Goal: Information Seeking & Learning: Learn about a topic

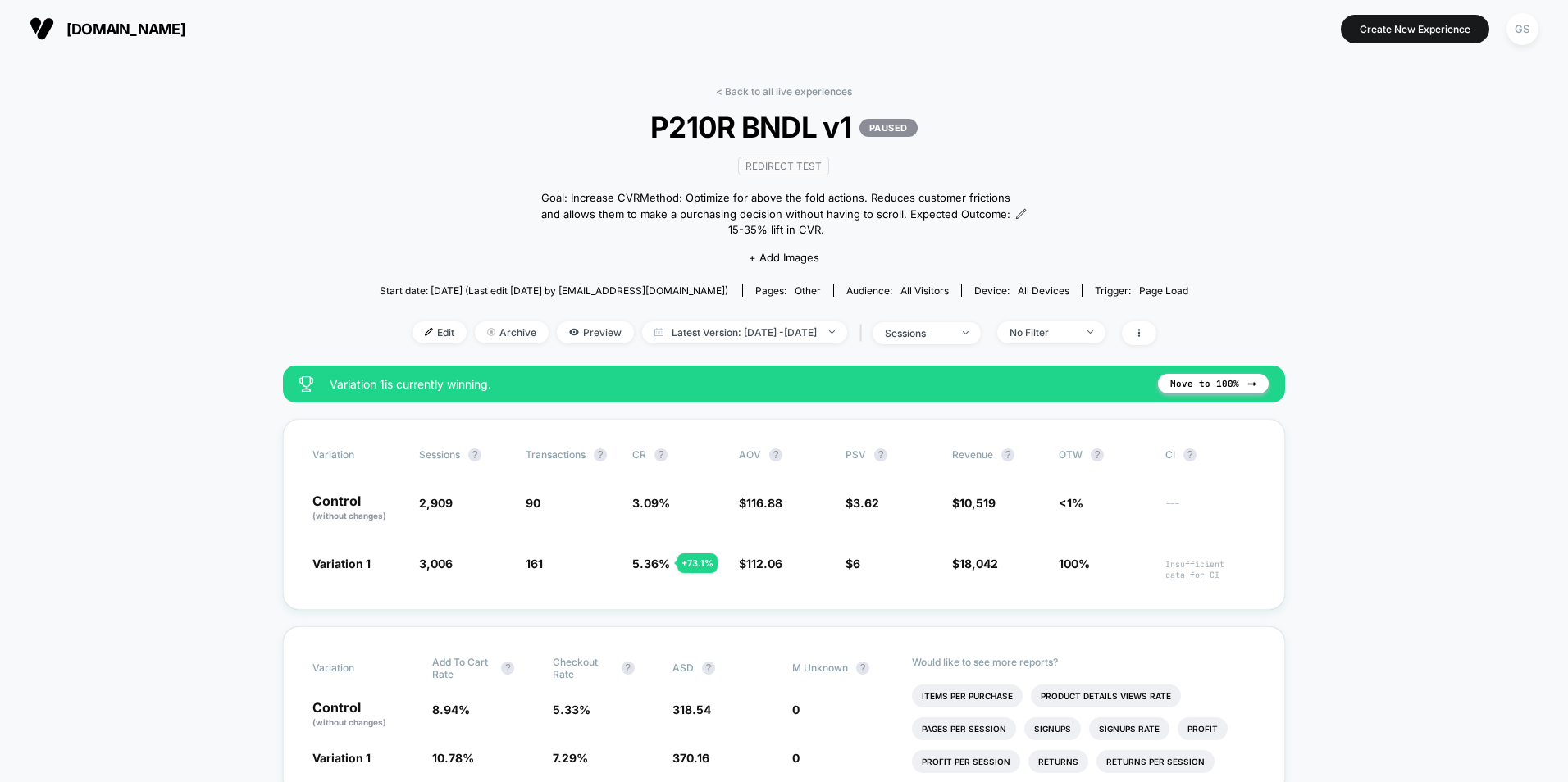
scroll to position [82, 0]
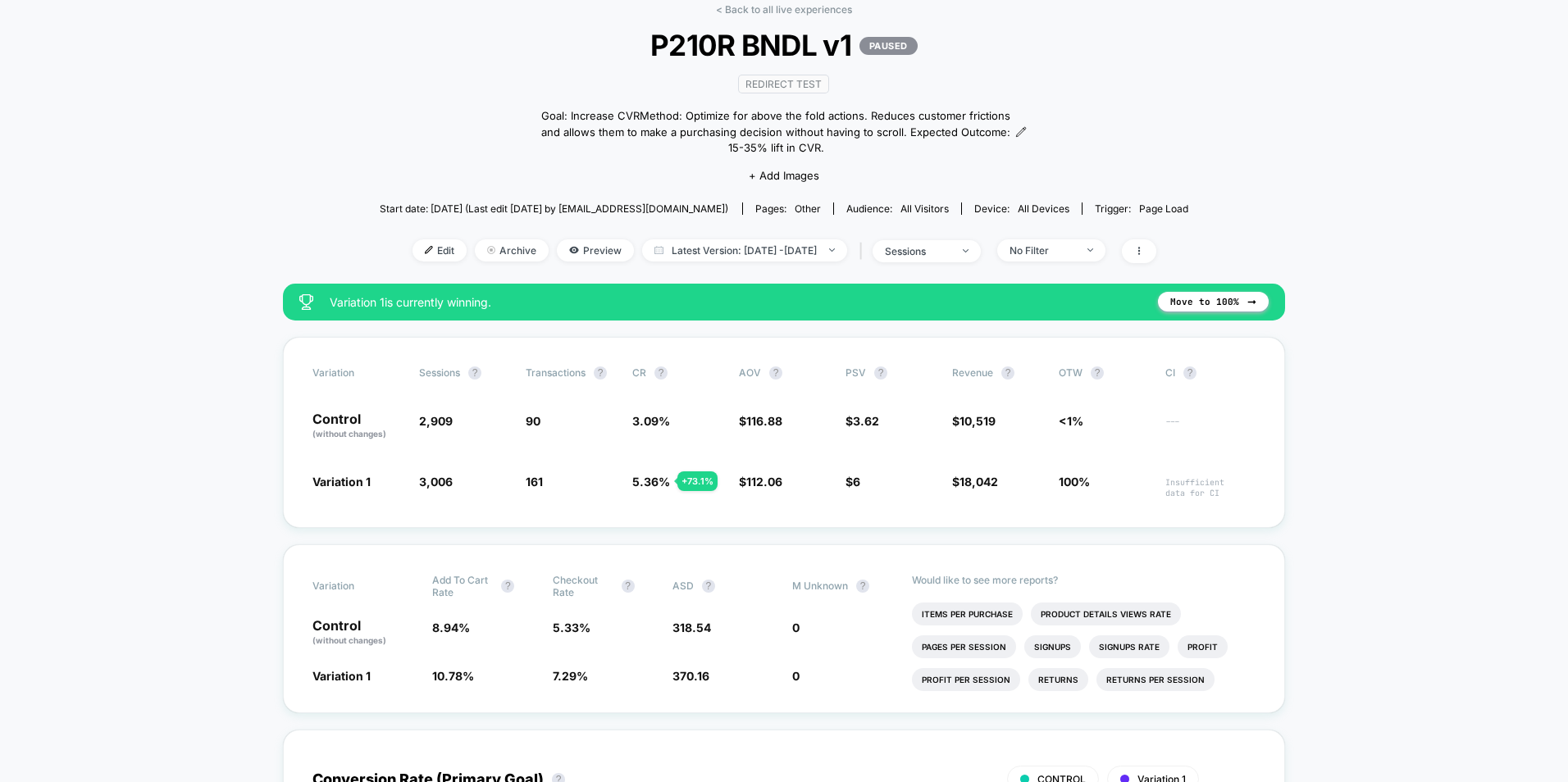
click at [793, 17] on div "< Back to all live experiences P210R BNDL v1 PAUSED Redirect Test Goal: Increas…" at bounding box center [784, 144] width 809 height 280
click at [794, 13] on link "< Back to all live experiences" at bounding box center [784, 9] width 136 height 12
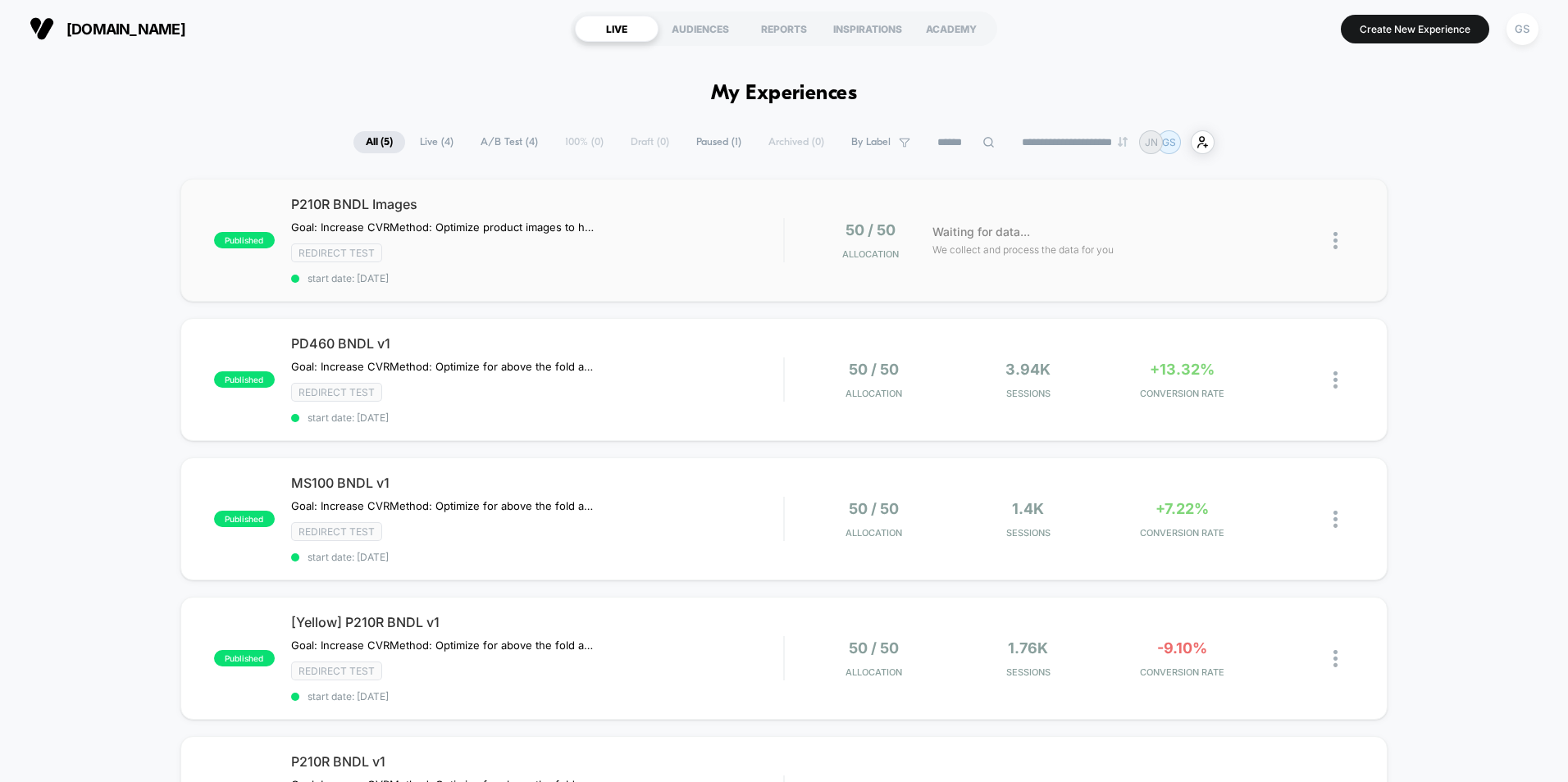
click at [579, 194] on div "published P210R BNDL Images Goal: Increase CVR Method: Optimize product images …" at bounding box center [784, 240] width 1207 height 123
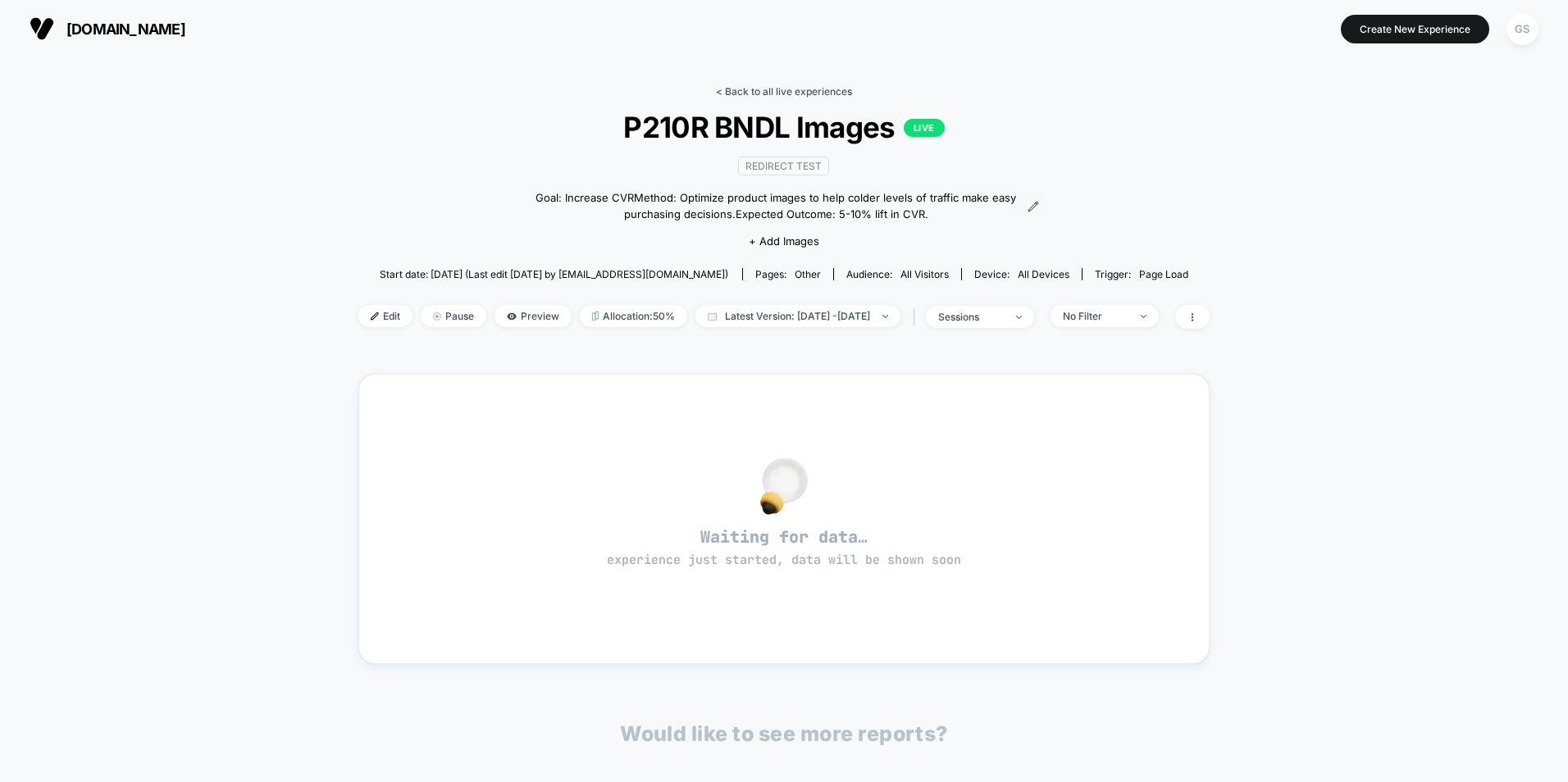
click at [773, 90] on link "< Back to all live experiences" at bounding box center [784, 91] width 136 height 12
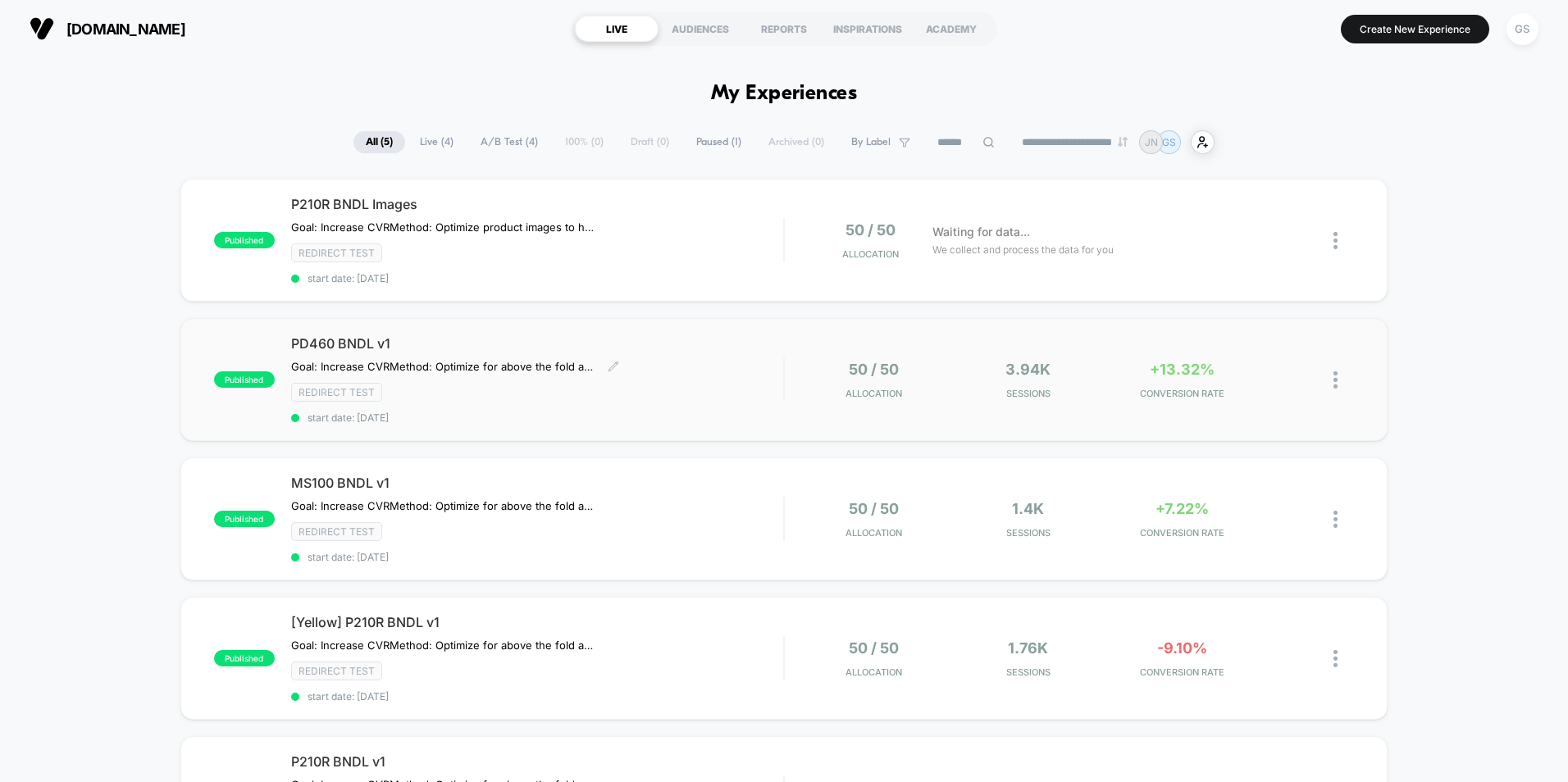
click at [712, 370] on div "PD460 BNDL v1 Goal: Increase CVR Method: Optimize for above the fold actions. R…" at bounding box center [536, 380] width 492 height 88
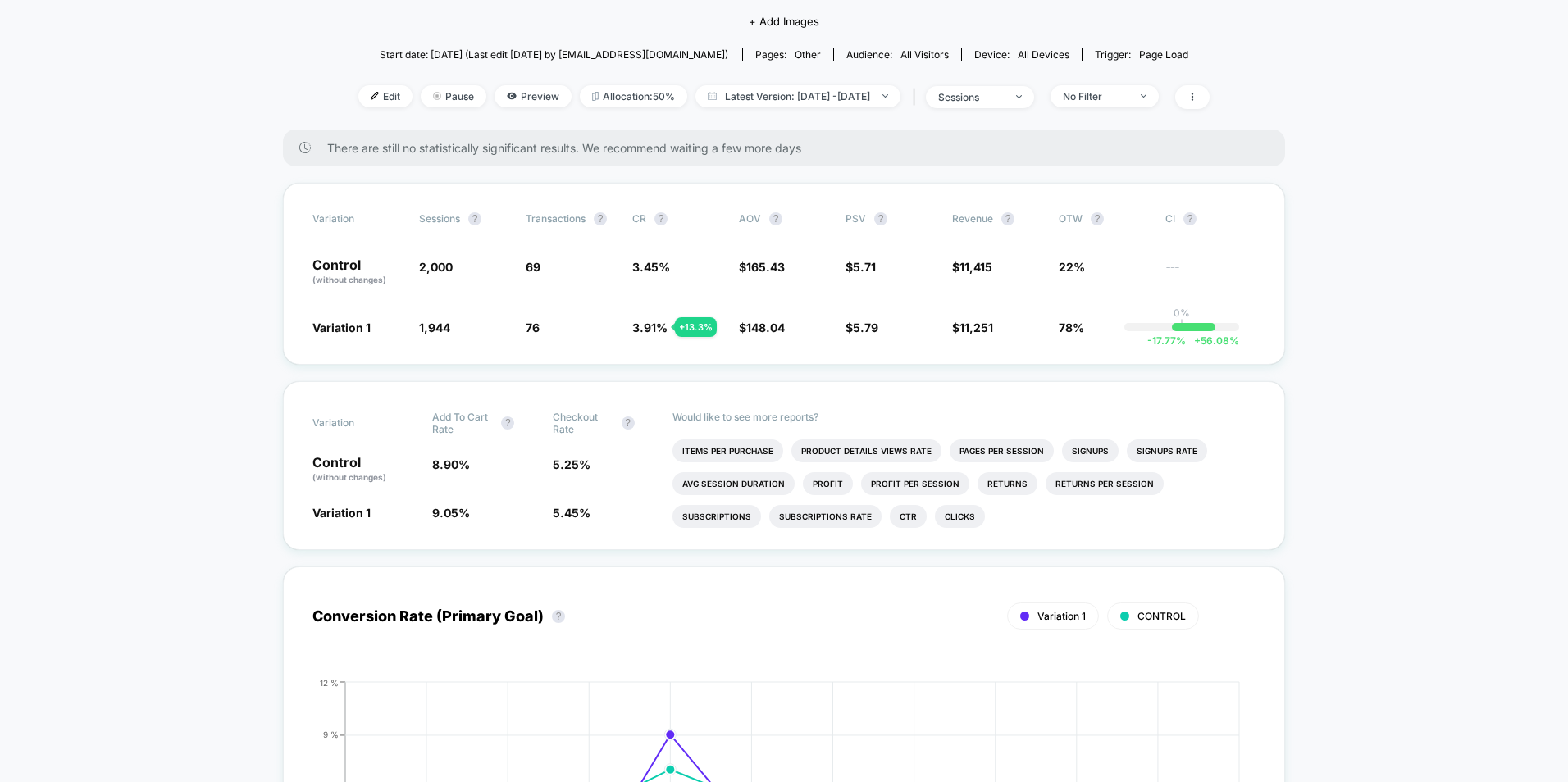
scroll to position [246, 0]
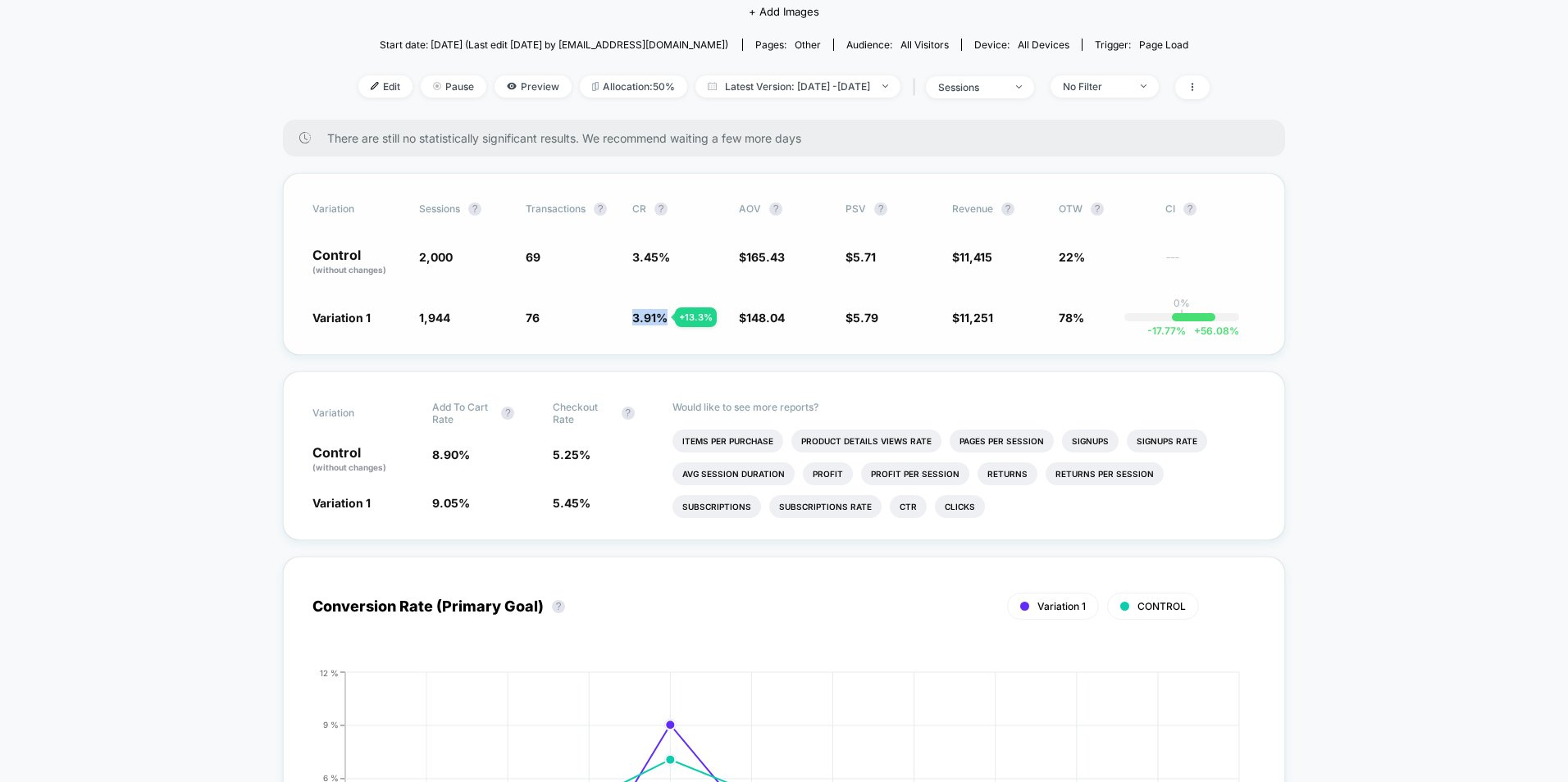
drag, startPoint x: 625, startPoint y: 307, endPoint x: 666, endPoint y: 301, distance: 41.4
click at [666, 309] on div "Variation 1 1,944 - 2.8 % 76 + 13.3 % 3.91 % + 13.3 % $ 148.04 - 10.5 % $ 5.79 …" at bounding box center [784, 317] width 942 height 16
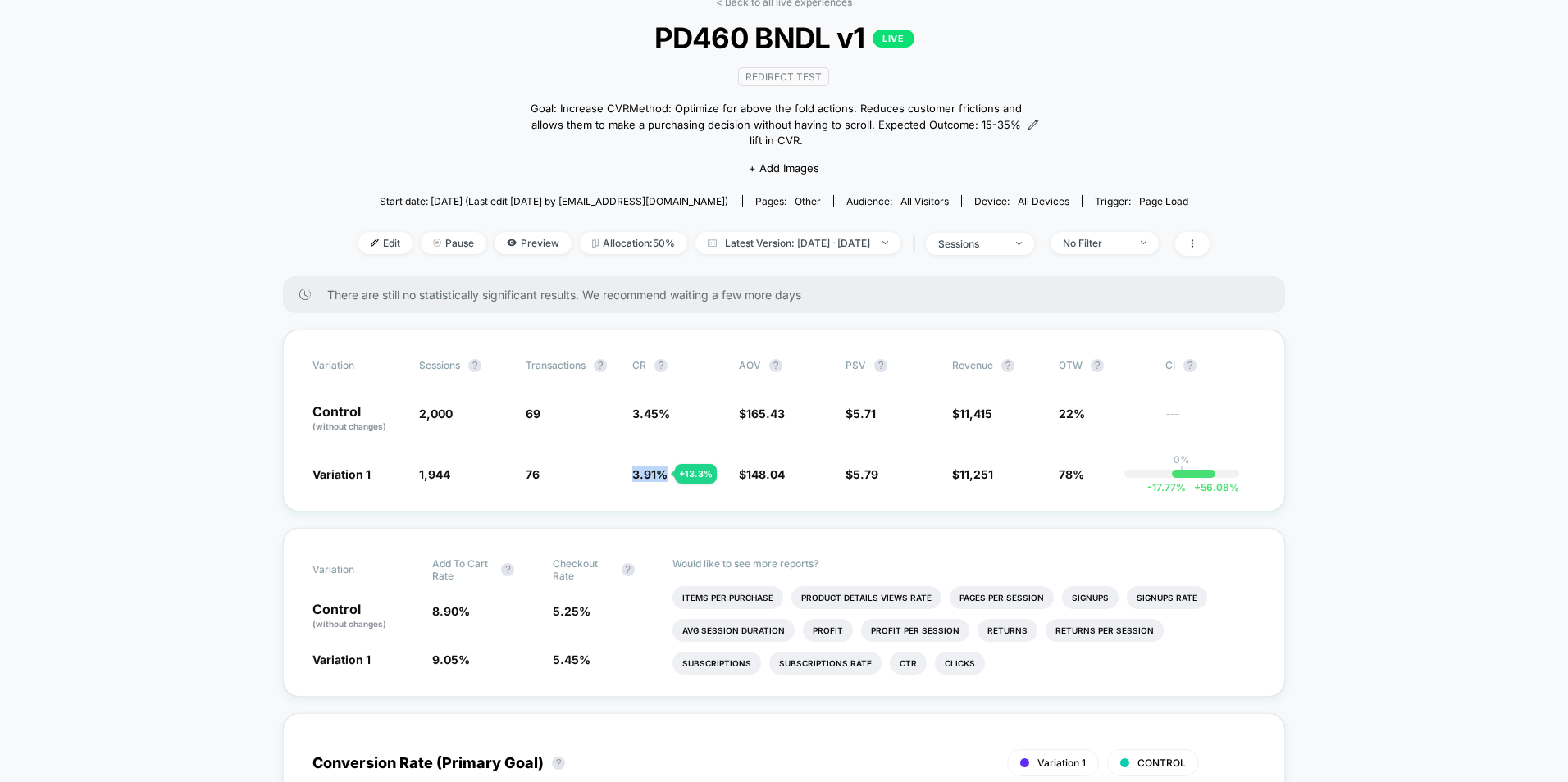
scroll to position [0, 0]
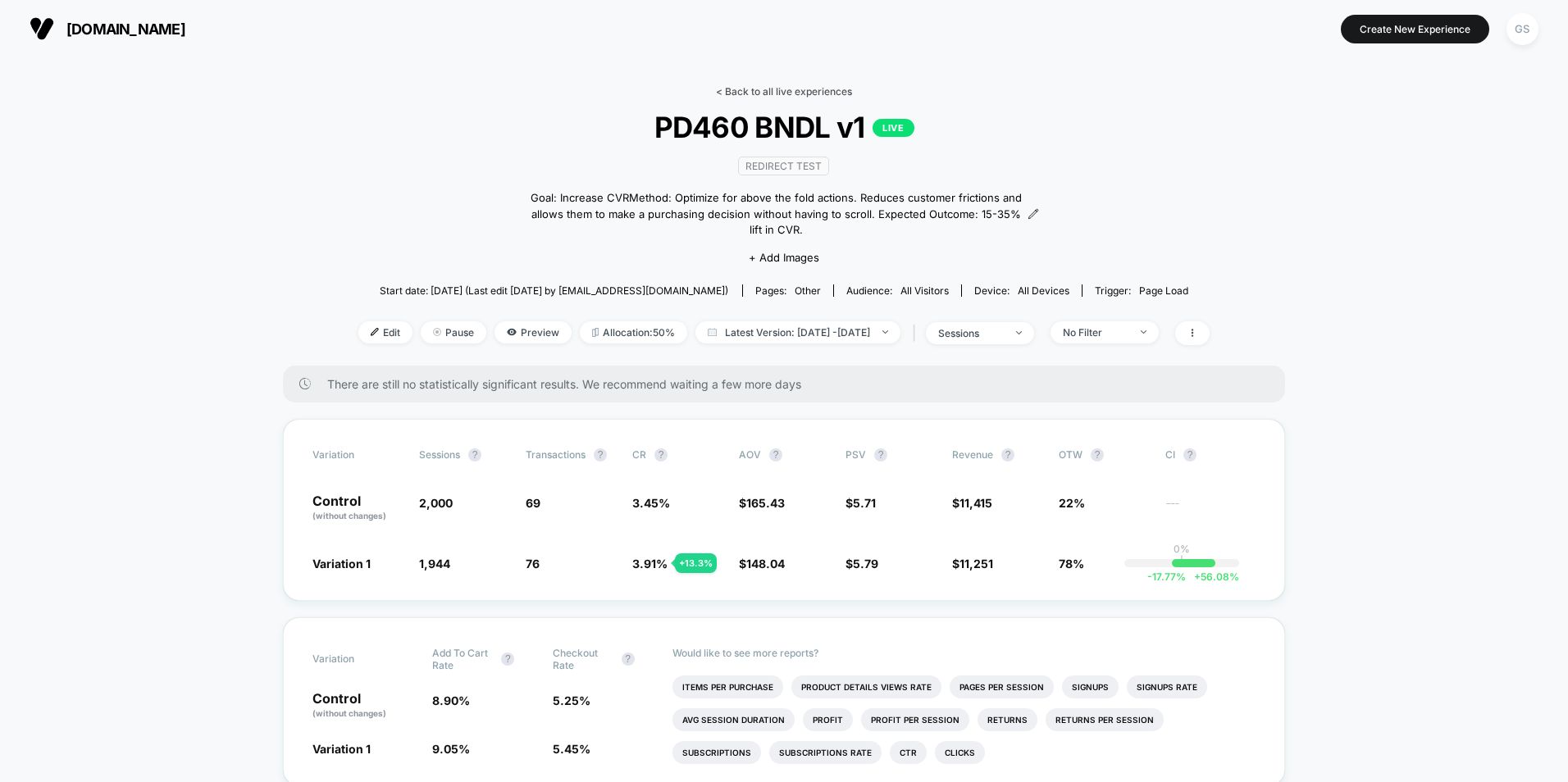
click at [736, 94] on link "< Back to all live experiences" at bounding box center [784, 91] width 136 height 12
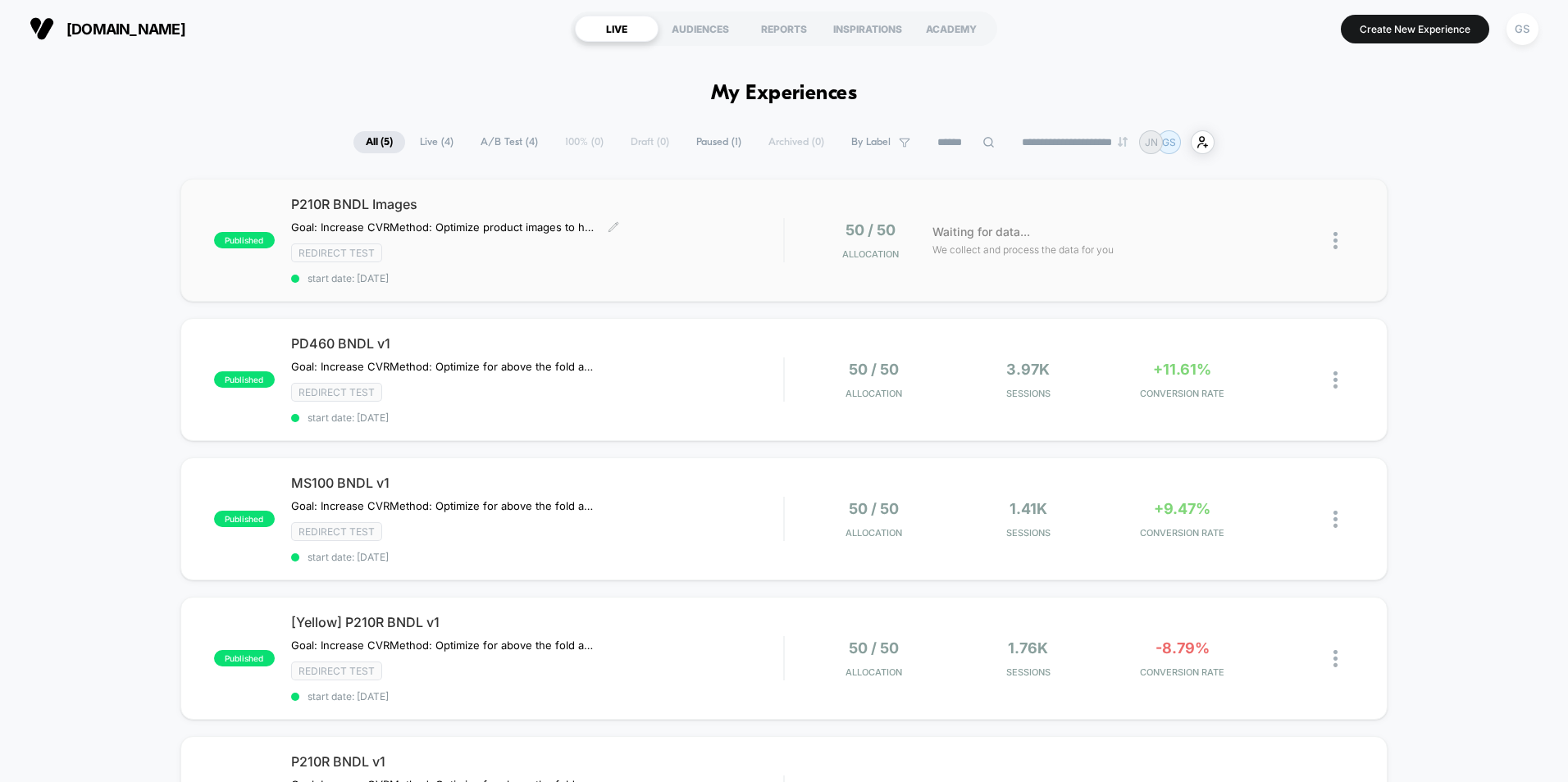
click at [721, 232] on div "P210R BNDL Images Goal: Increase CVR Method: Optimize product images to help co…" at bounding box center [536, 241] width 492 height 88
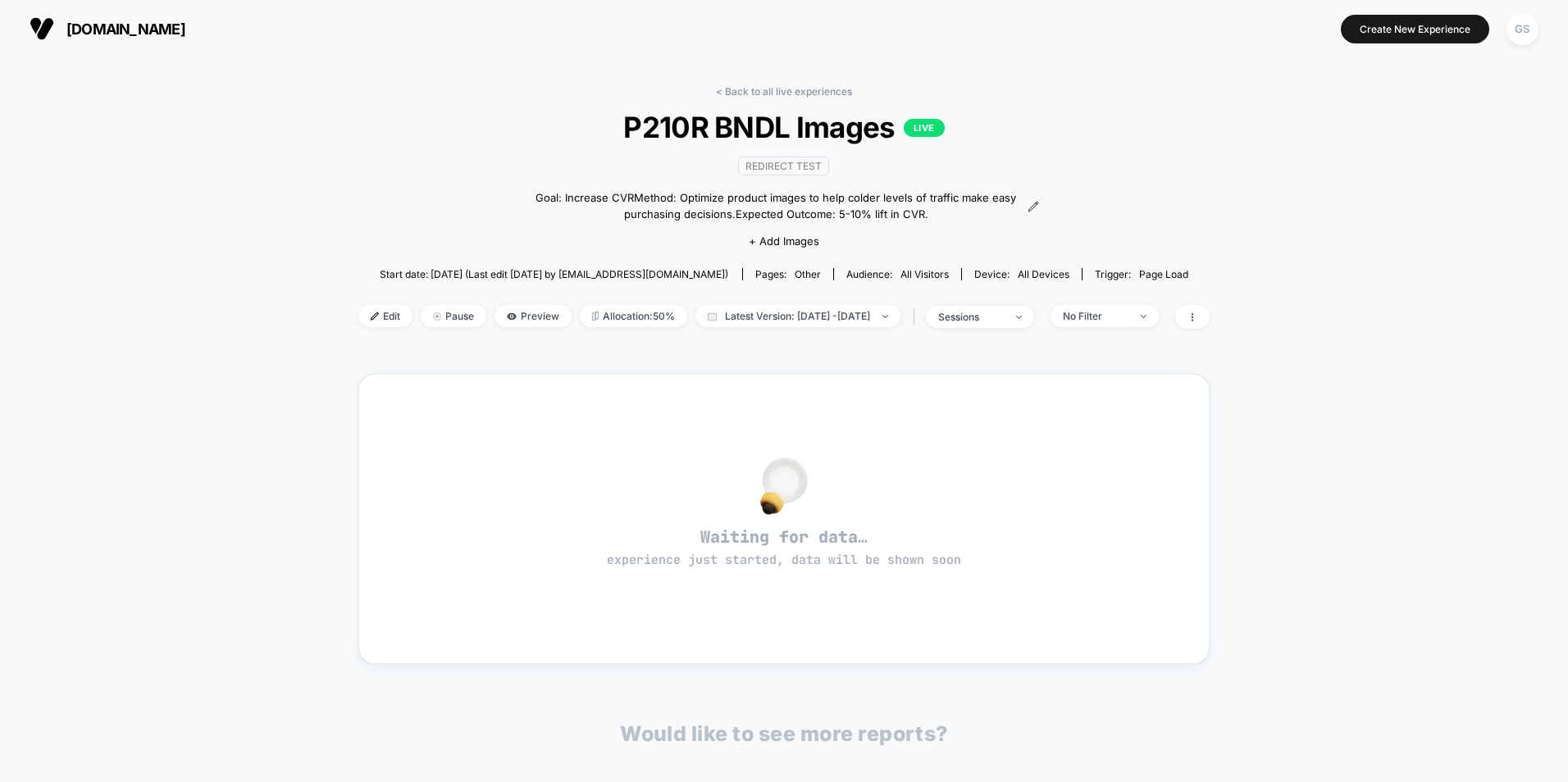
click at [798, 81] on div "< Back to all live experiences P210R BNDL Images LIVE Redirect Test Goal: Incre…" at bounding box center [784, 535] width 851 height 922
click at [795, 88] on link "< Back to all live experiences" at bounding box center [784, 91] width 136 height 12
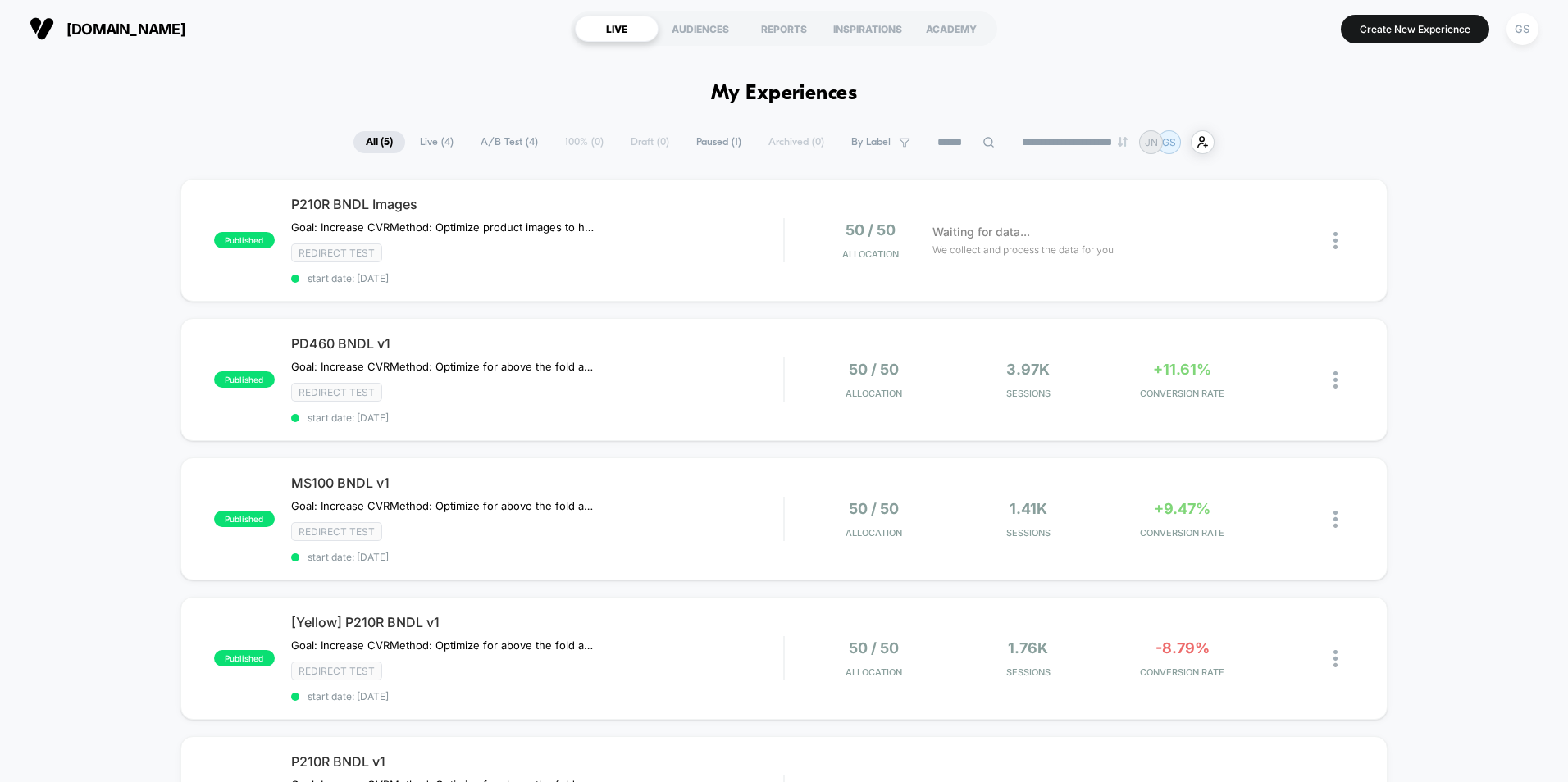
click at [624, 23] on div "LIVE" at bounding box center [616, 28] width 83 height 26
click at [541, 251] on div "Redirect Test" at bounding box center [536, 253] width 492 height 19
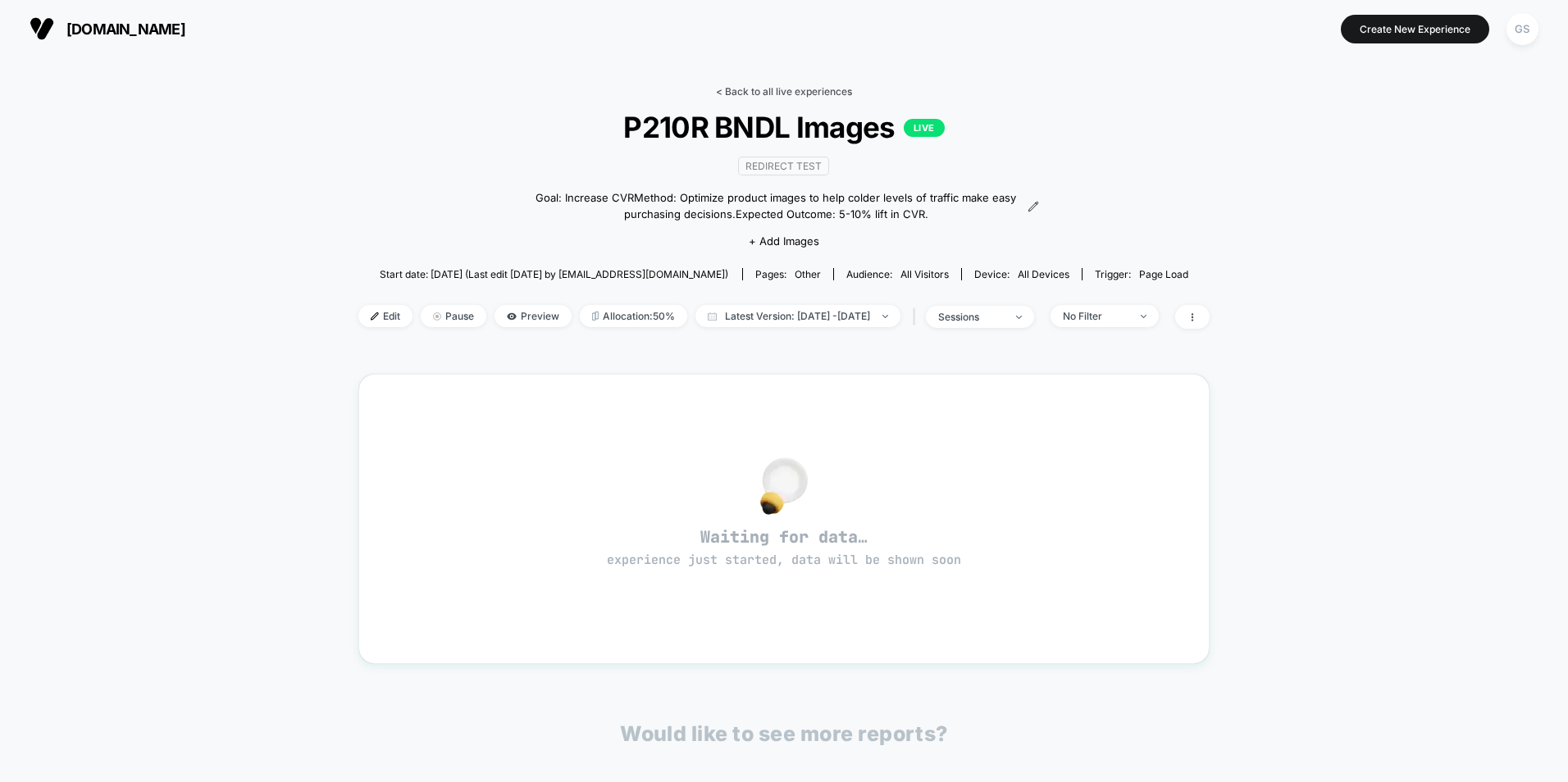
click at [733, 92] on link "< Back to all live experiences" at bounding box center [784, 91] width 136 height 12
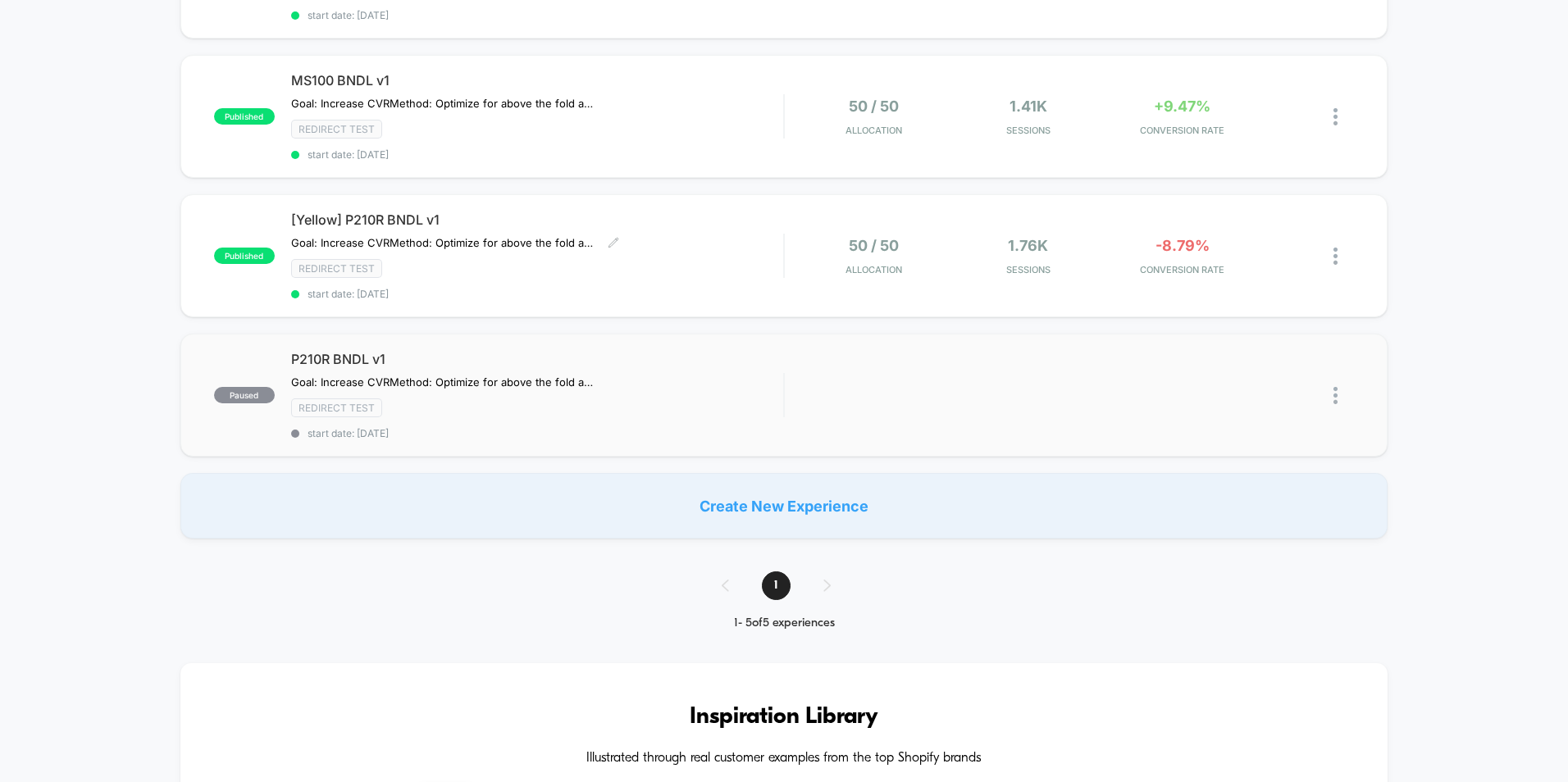
scroll to position [410, 0]
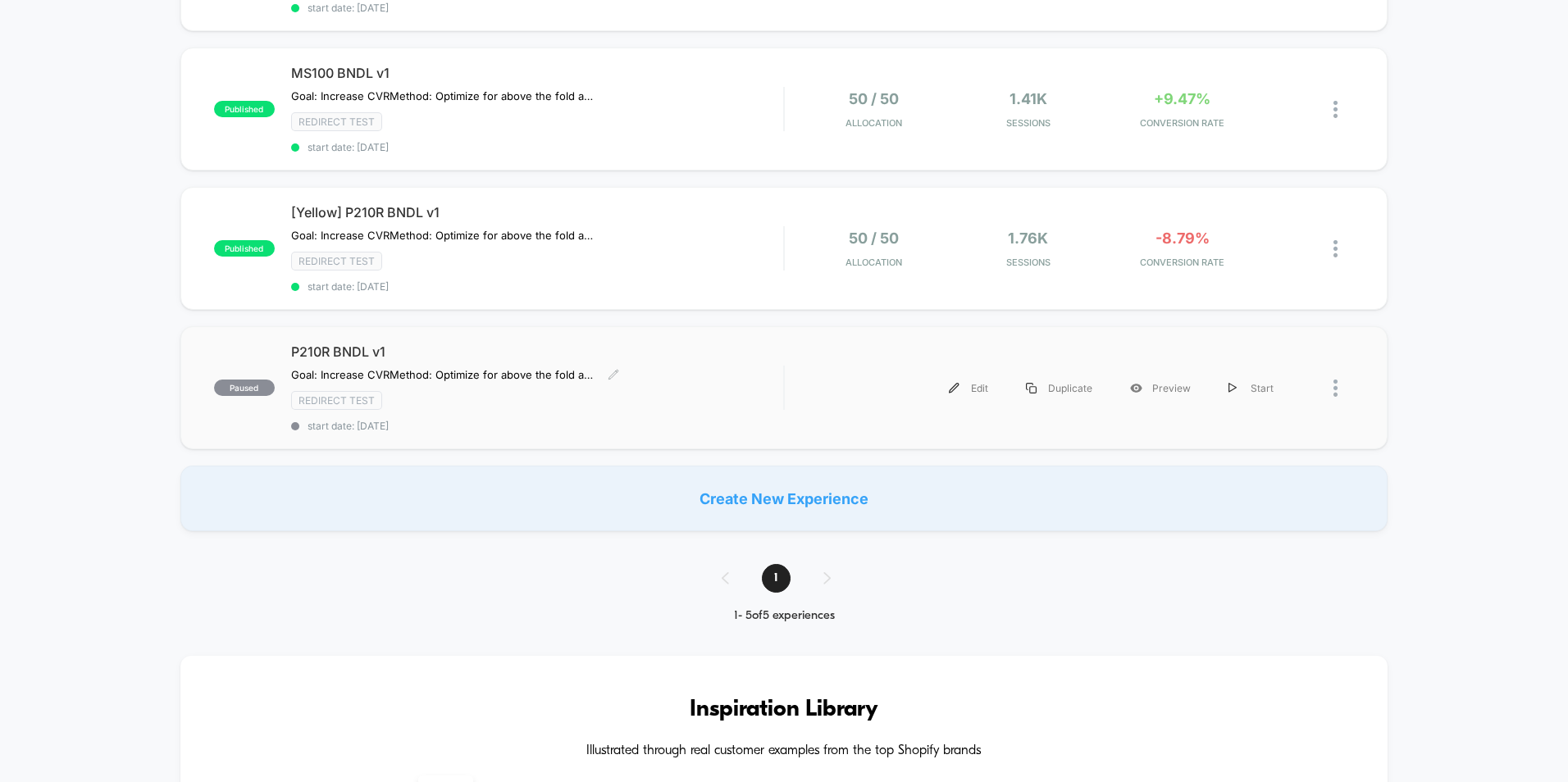
click at [697, 364] on div "P210R BNDL v1 Goal: Increase CVR Method: Optimize for above the fold actions. R…" at bounding box center [536, 388] width 492 height 88
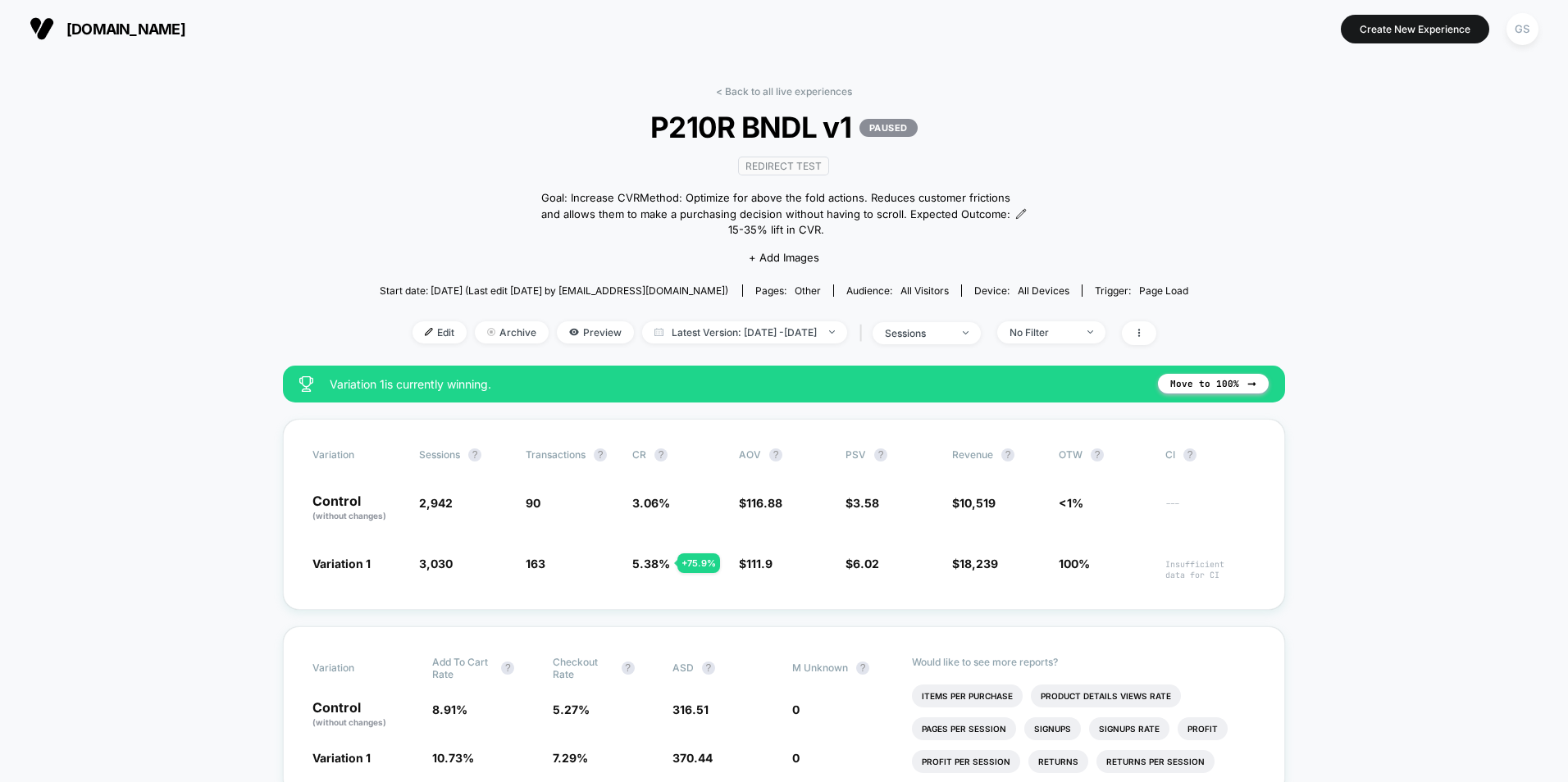
scroll to position [164, 0]
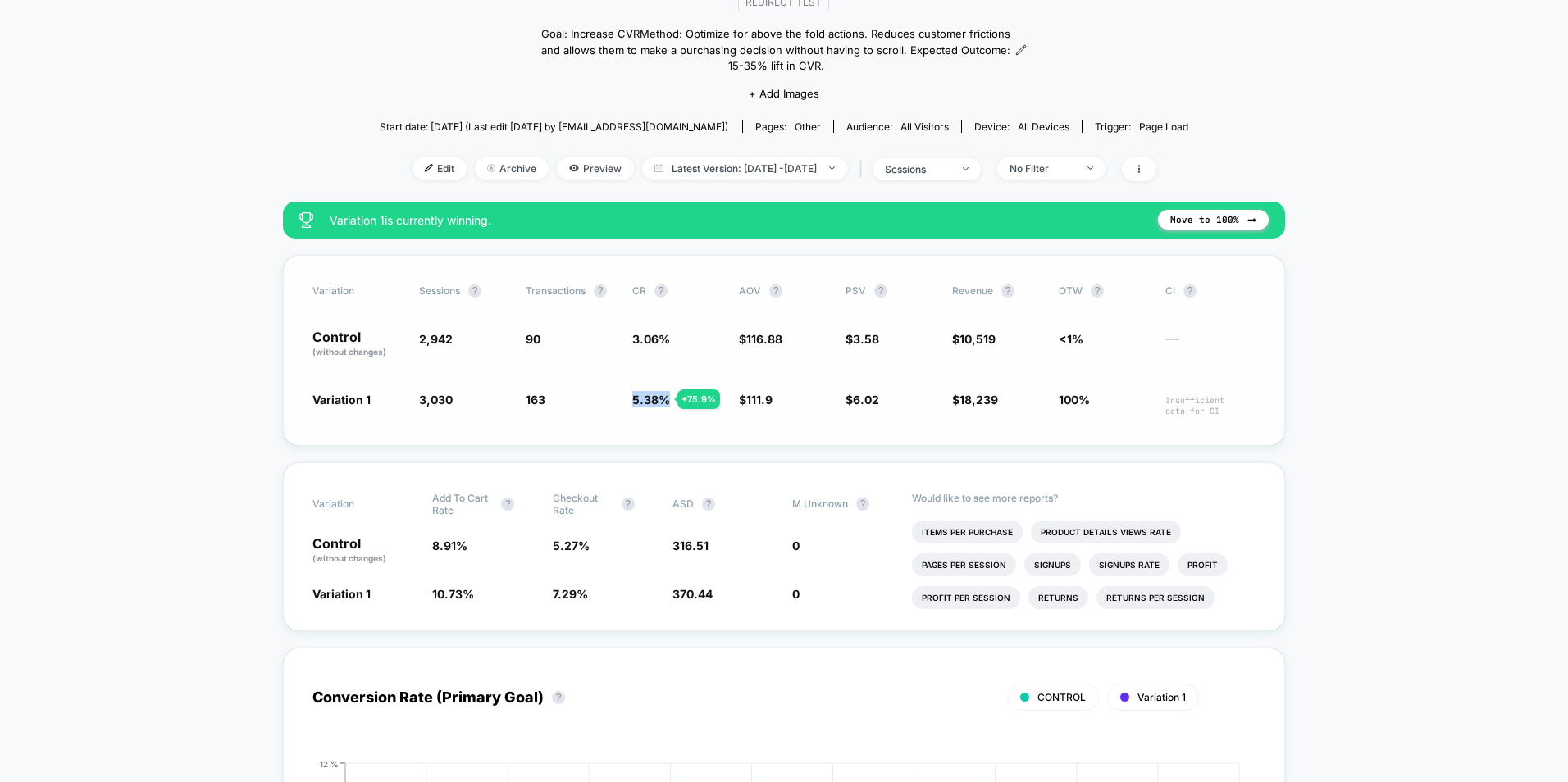
drag, startPoint x: 634, startPoint y: 401, endPoint x: 720, endPoint y: 401, distance: 86.0
click at [720, 401] on span "5.38 % + 75.9 %" at bounding box center [677, 404] width 90 height 26
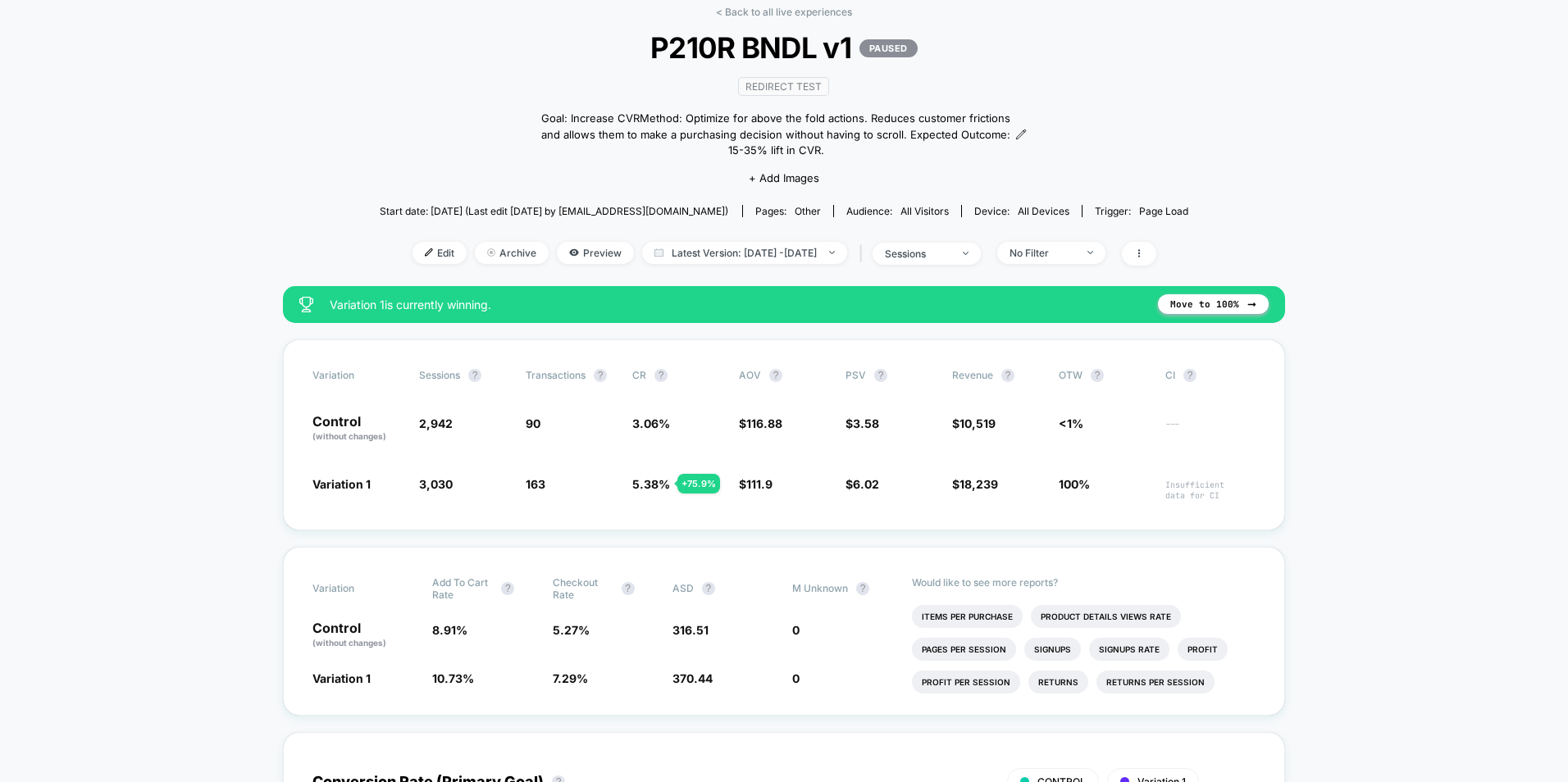
scroll to position [0, 0]
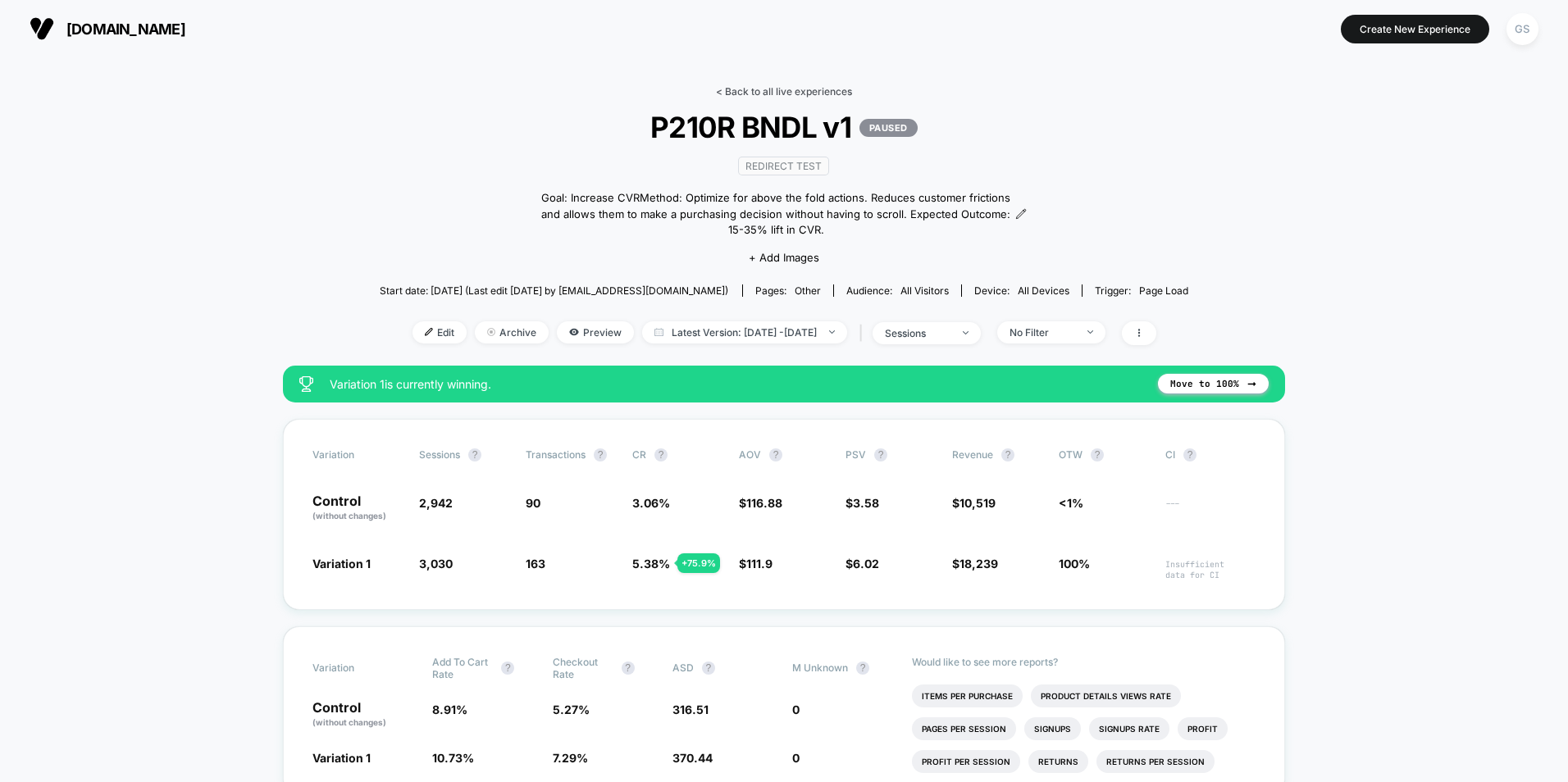
click at [736, 86] on link "< Back to all live experiences" at bounding box center [784, 91] width 136 height 12
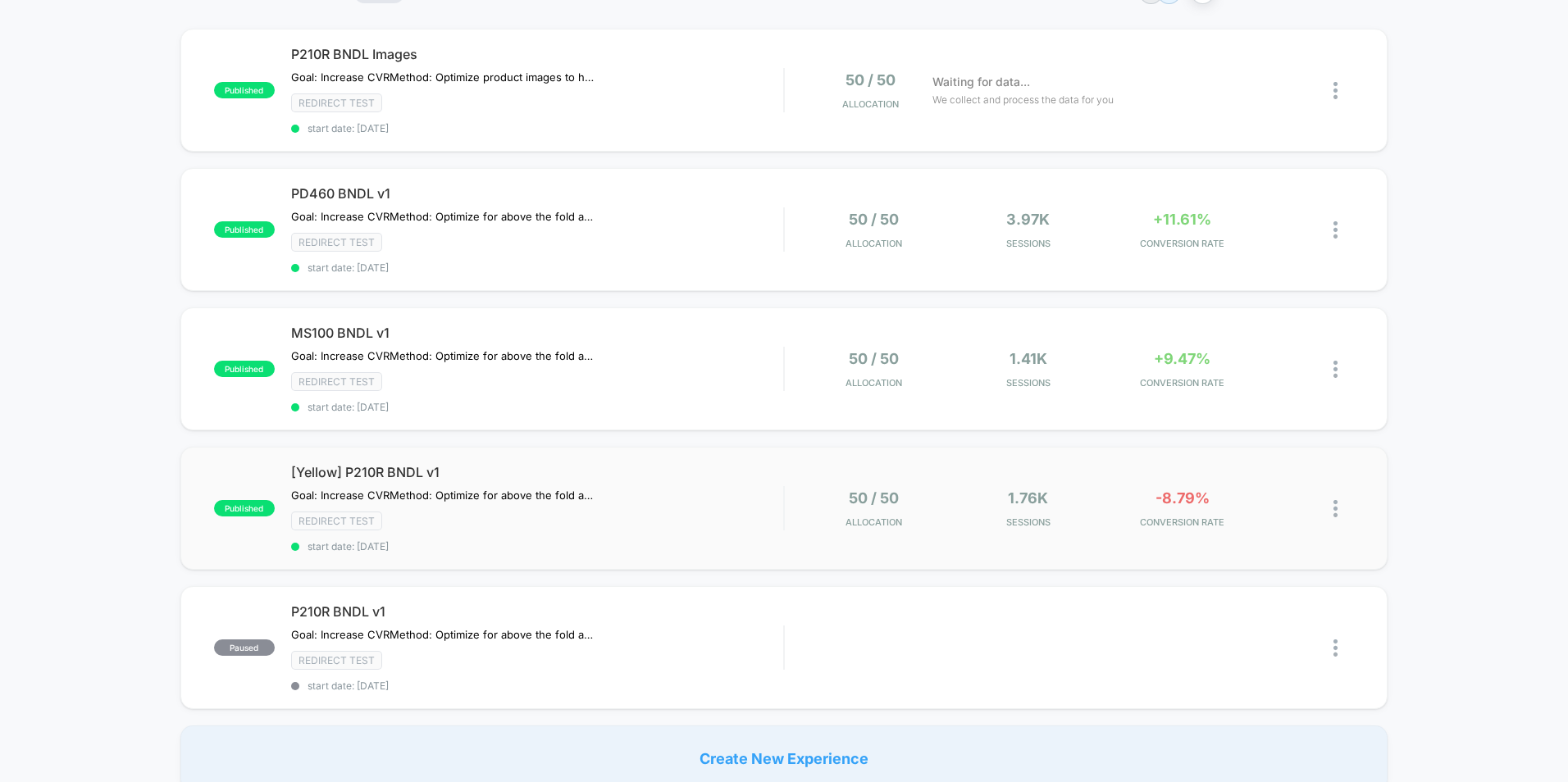
scroll to position [164, 0]
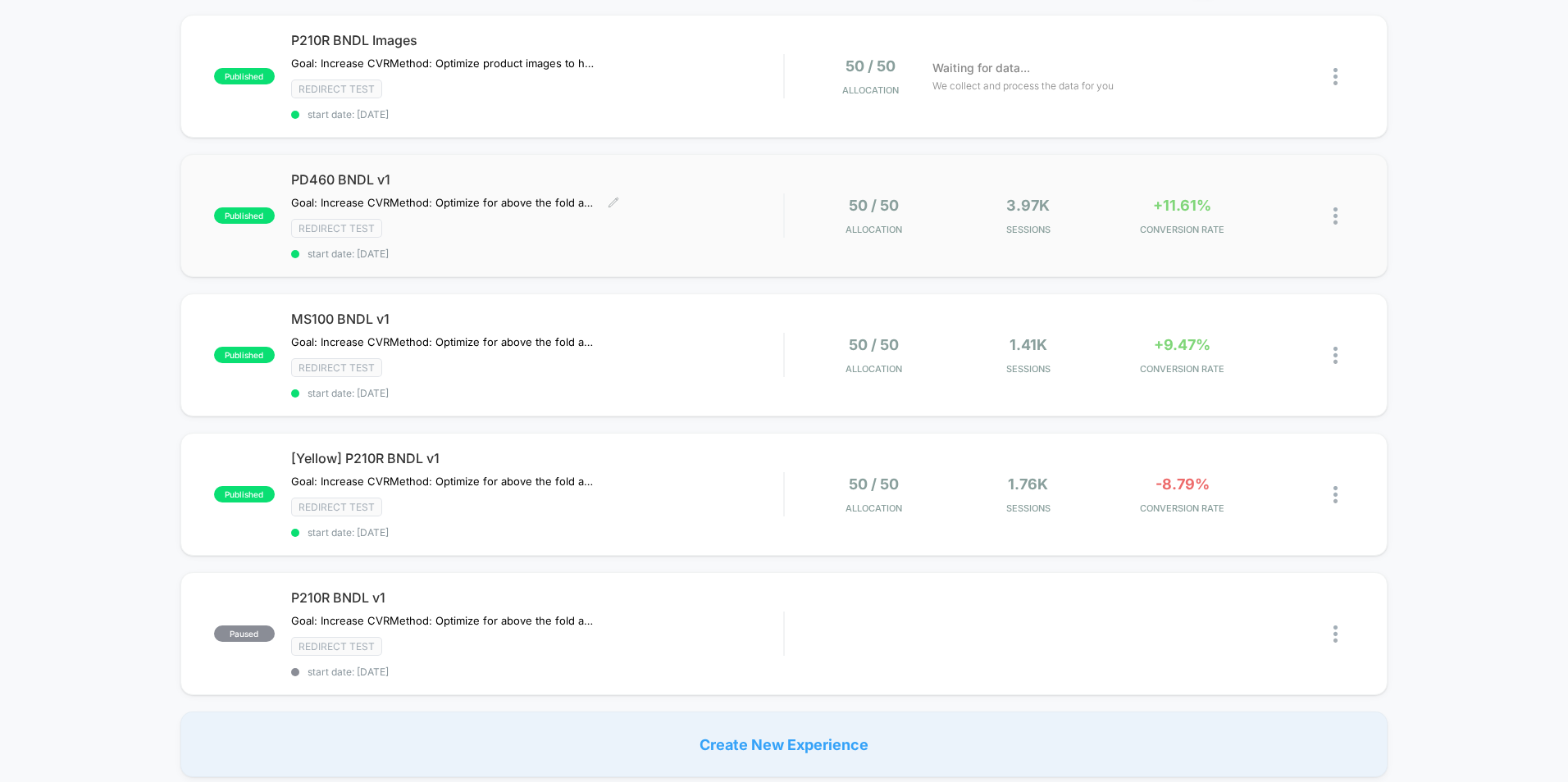
click at [662, 219] on div "Redirect Test" at bounding box center [536, 229] width 492 height 19
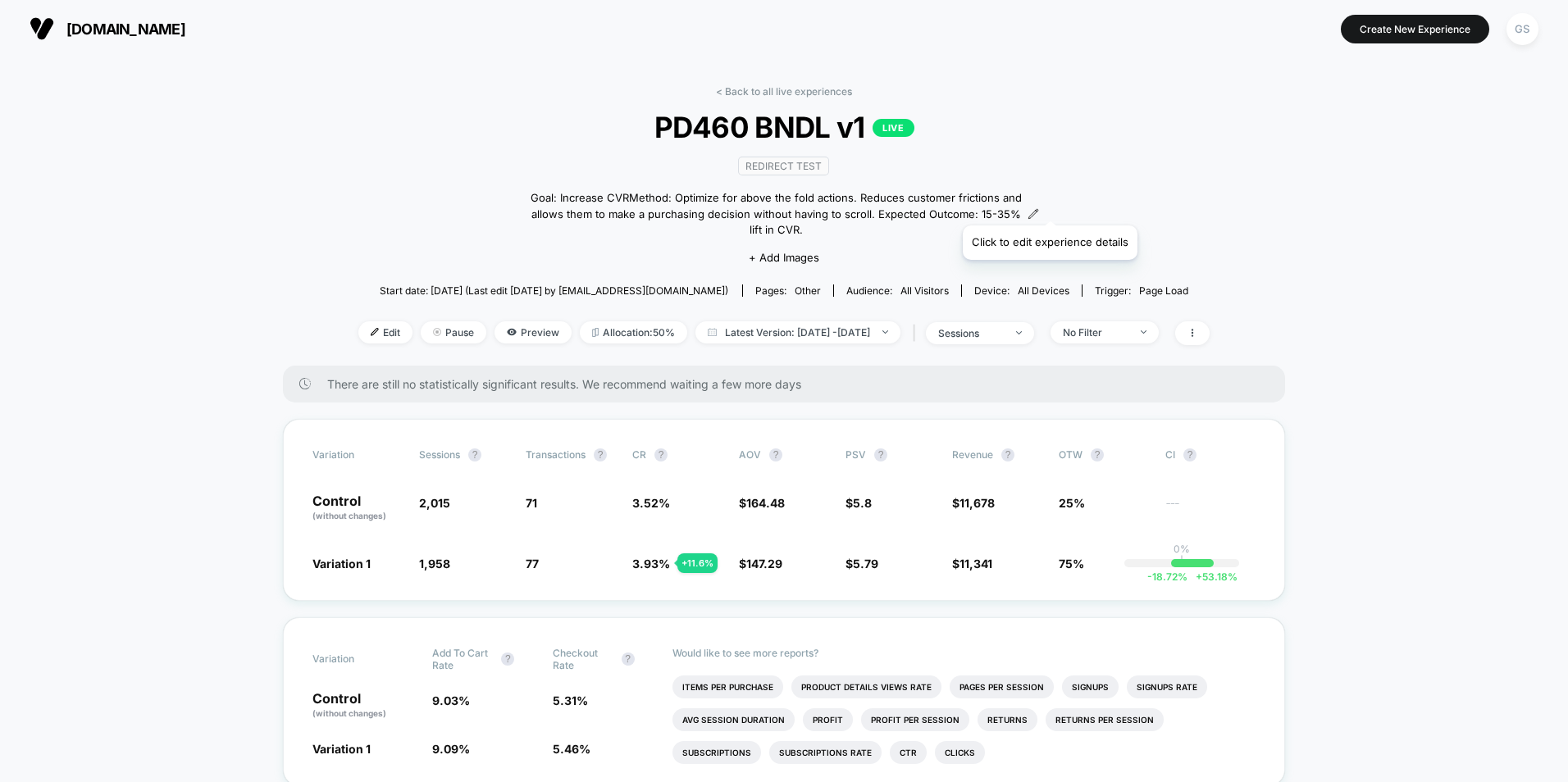
click at [1039, 208] on icon at bounding box center [1033, 214] width 12 height 12
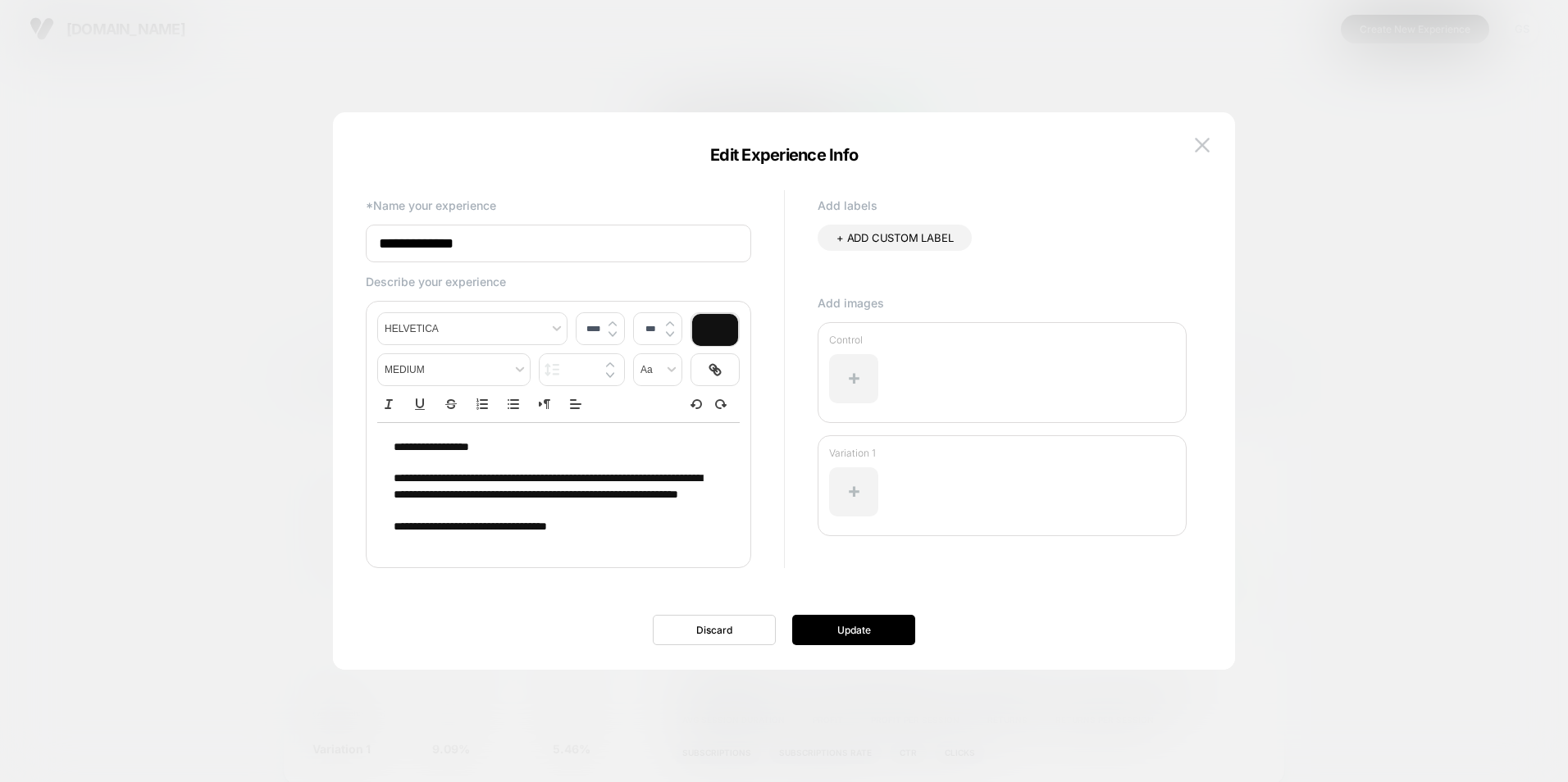
click at [512, 532] on span "**********" at bounding box center [470, 527] width 153 height 12
click at [734, 628] on button "Discard" at bounding box center [714, 631] width 123 height 31
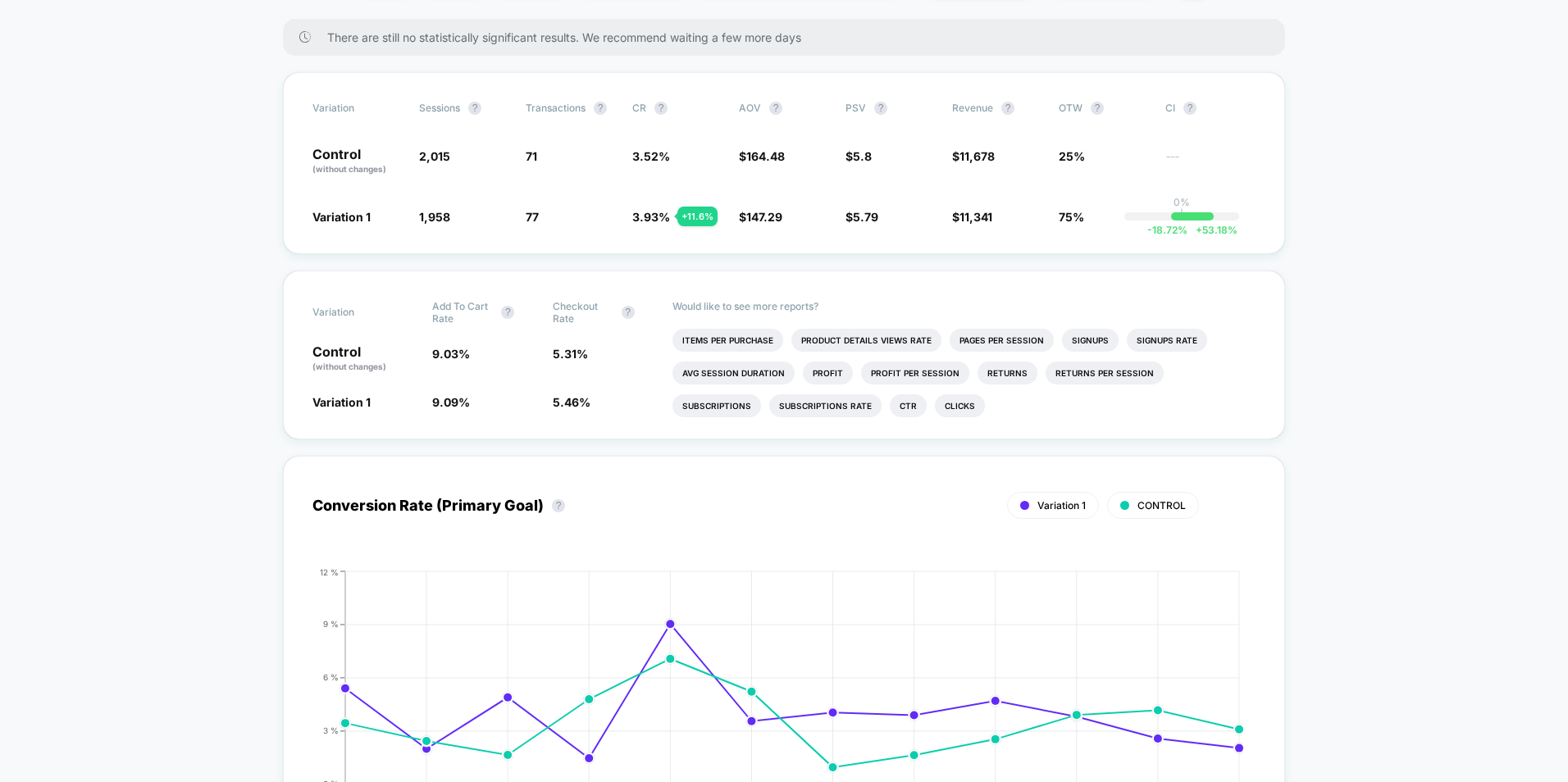
scroll to position [82, 0]
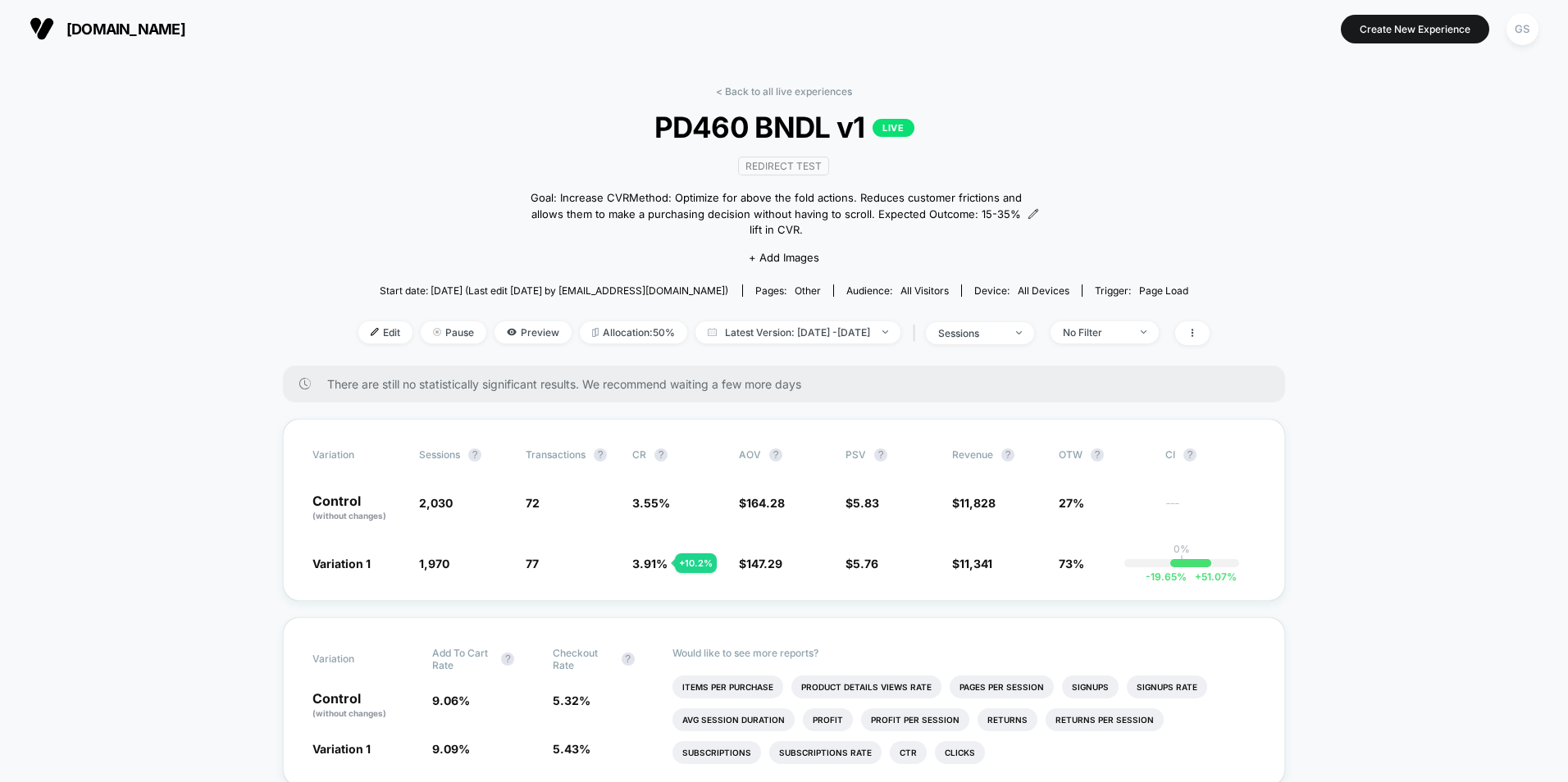
click at [742, 90] on link "< Back to all live experiences" at bounding box center [784, 91] width 136 height 12
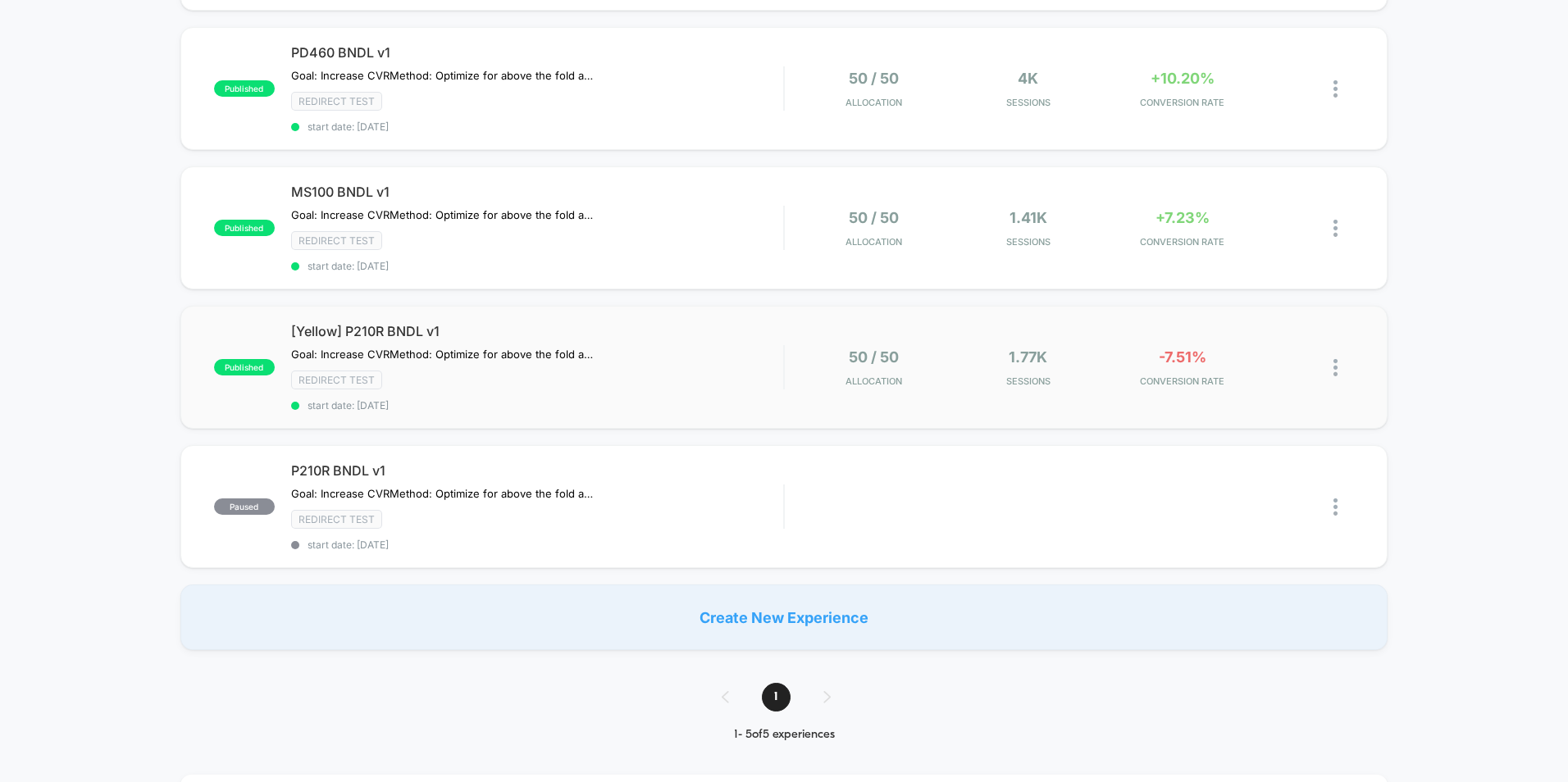
scroll to position [246, 0]
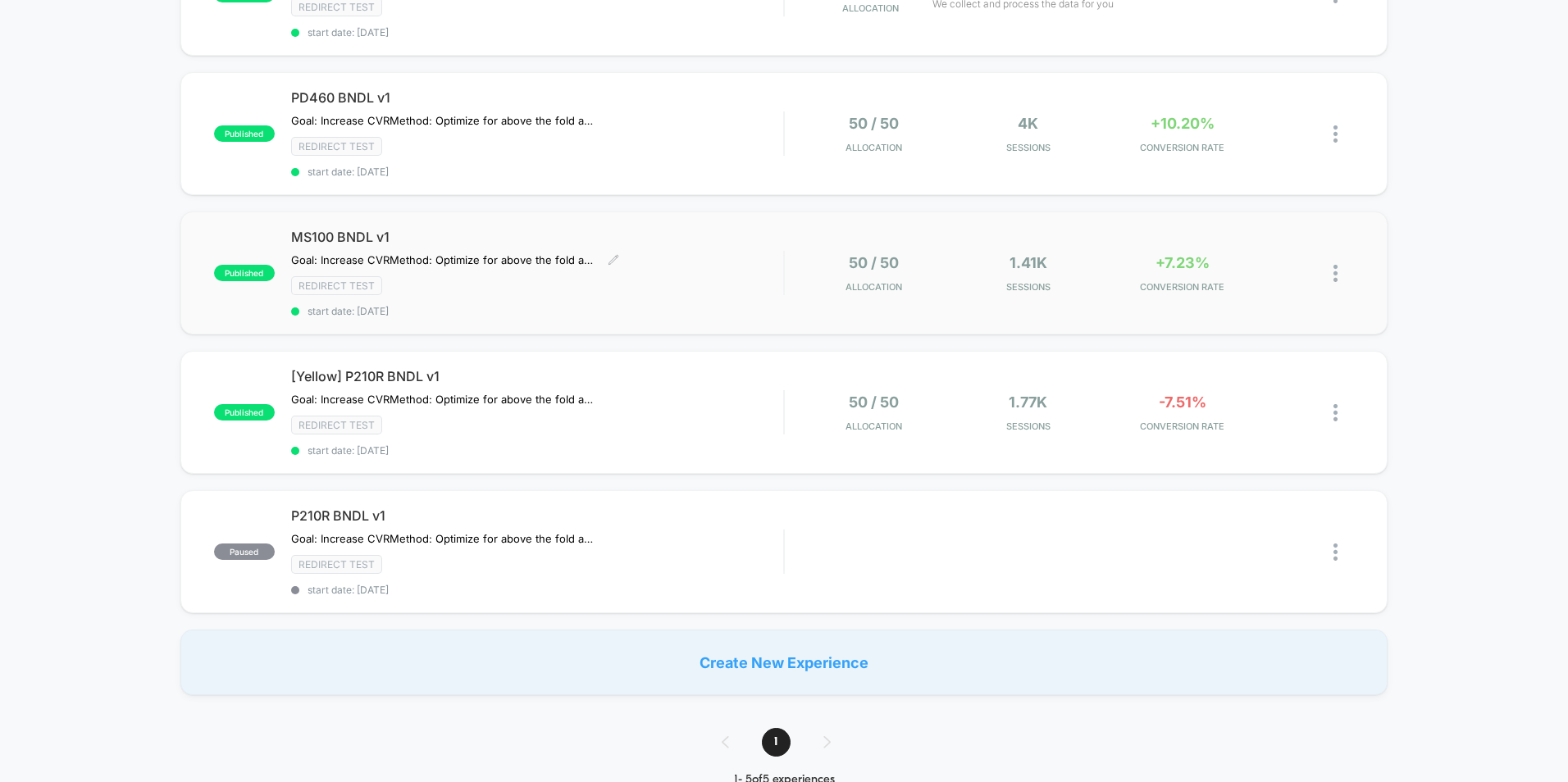
click at [760, 263] on div "MS100 BNDL v1 Goal: Increase CVR Method: Optimize for above the fold actions. R…" at bounding box center [536, 273] width 492 height 88
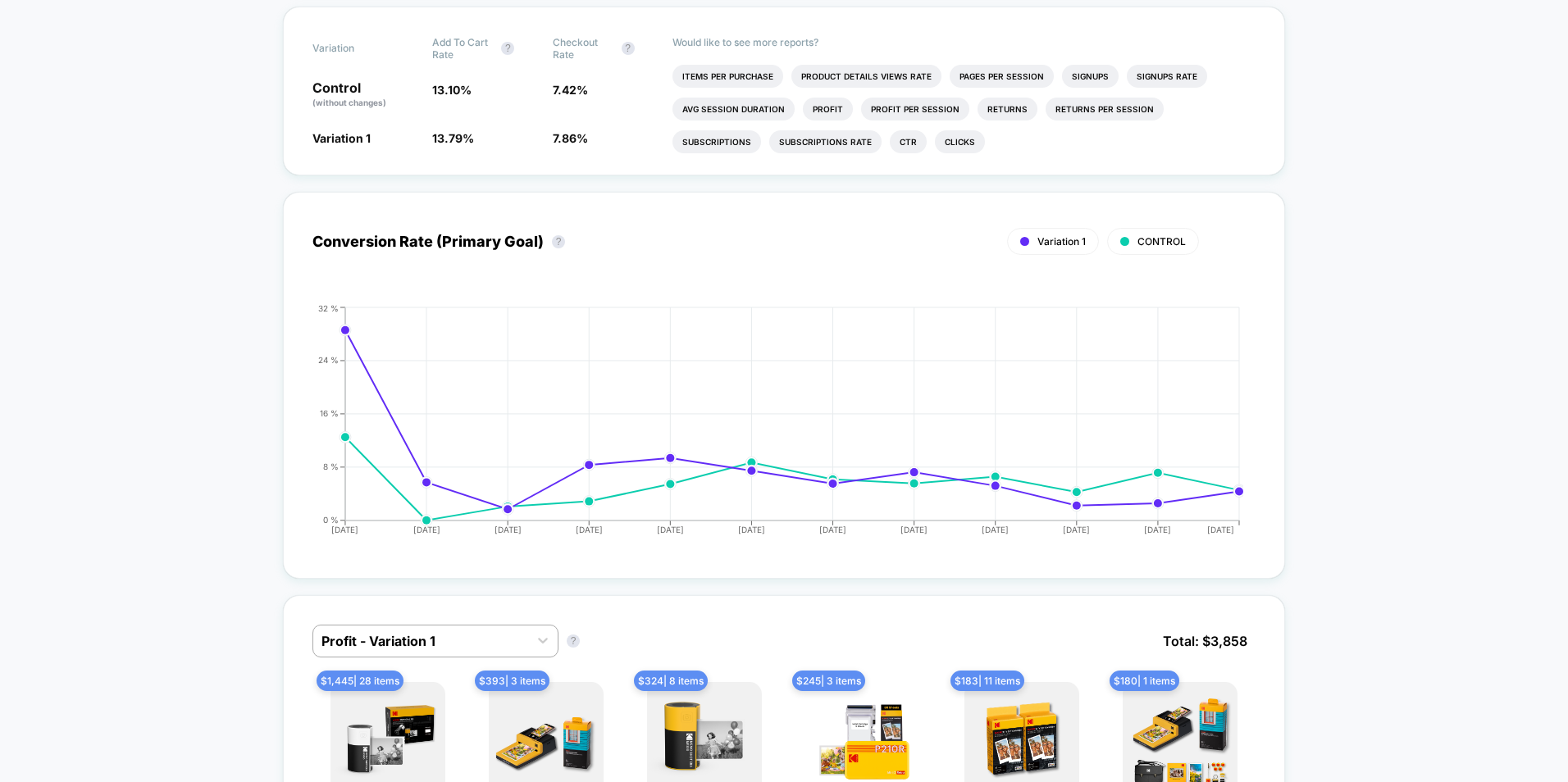
scroll to position [656, 0]
